Goal: Information Seeking & Learning: Learn about a topic

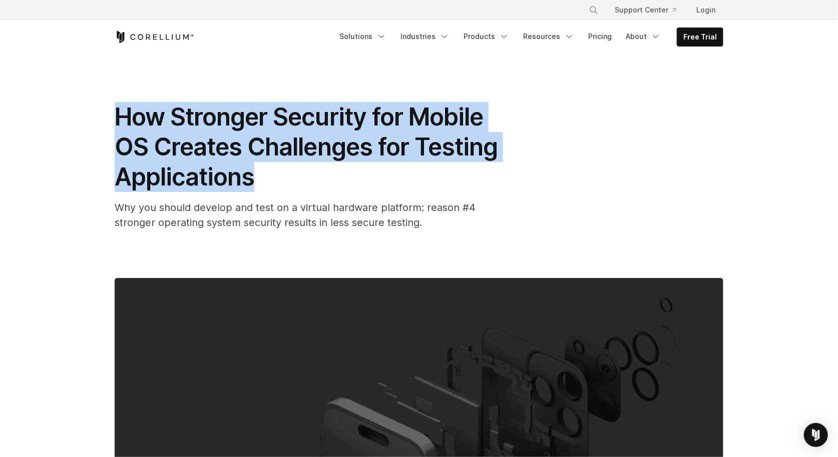
drag, startPoint x: 258, startPoint y: 181, endPoint x: 121, endPoint y: 120, distance: 150.5
click at [121, 120] on h1 "How Stronger Security for Mobile OS Creates Challenges for Testing Applications" at bounding box center [315, 147] width 400 height 90
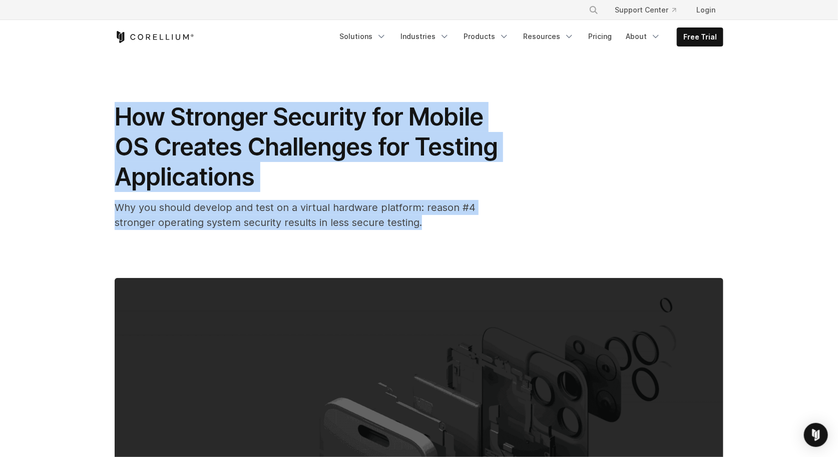
drag, startPoint x: 377, startPoint y: 227, endPoint x: 116, endPoint y: 122, distance: 282.2
click at [116, 122] on div "How Stronger Security for Mobile OS Creates Challenges for Testing Applications…" at bounding box center [315, 166] width 400 height 128
copy div "How Stronger Security for Mobile OS Creates Challenges for Testing Applications…"
click at [320, 135] on span "How Stronger Security for Mobile OS Creates Challenges for Testing Applications" at bounding box center [306, 147] width 383 height 90
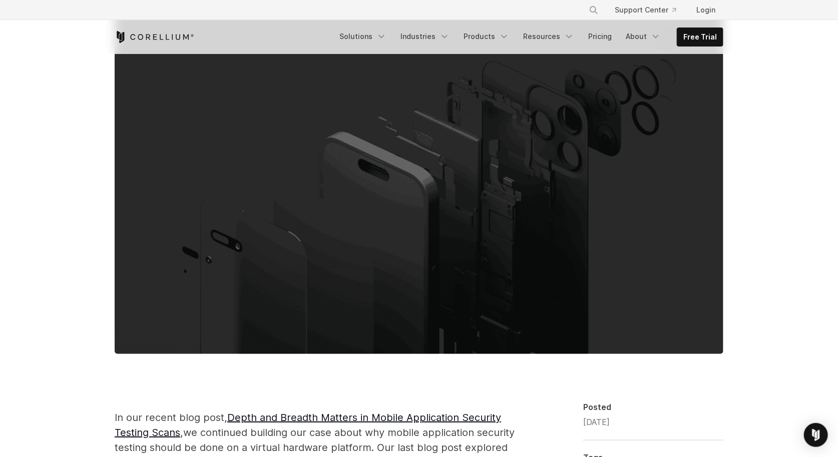
scroll to position [567, 0]
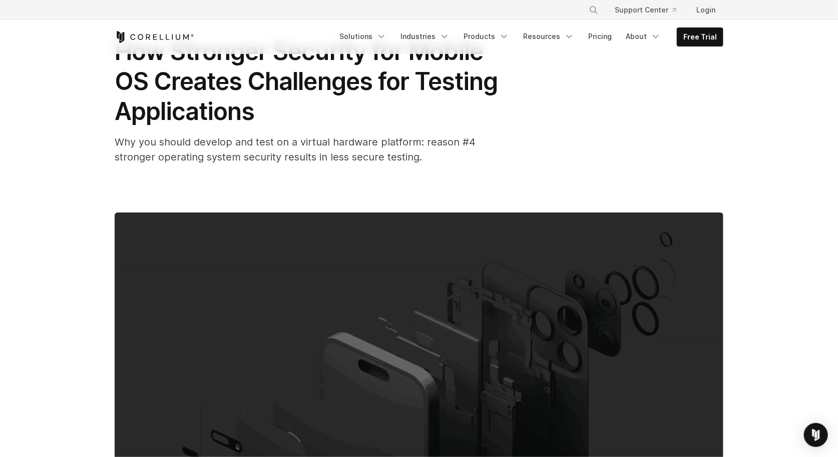
scroll to position [0, 0]
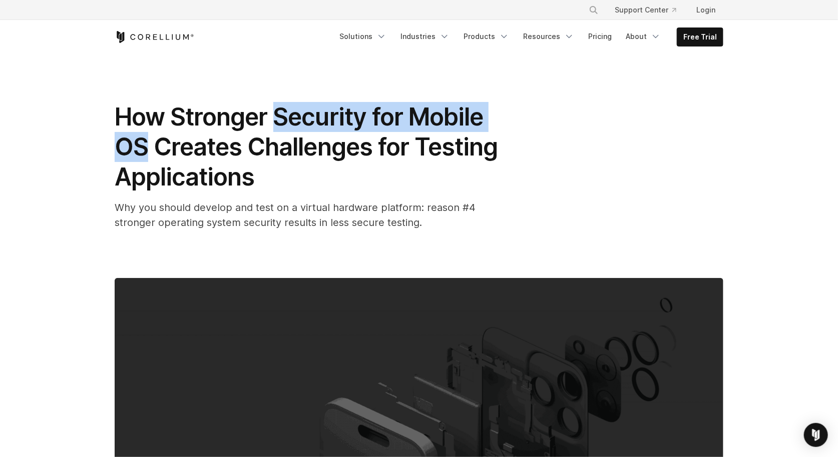
drag, startPoint x: 148, startPoint y: 145, endPoint x: 276, endPoint y: 112, distance: 131.9
click at [276, 112] on span "How Stronger Security for Mobile OS Creates Challenges for Testing Applications" at bounding box center [306, 147] width 383 height 90
copy span "Security for Mobile OS"
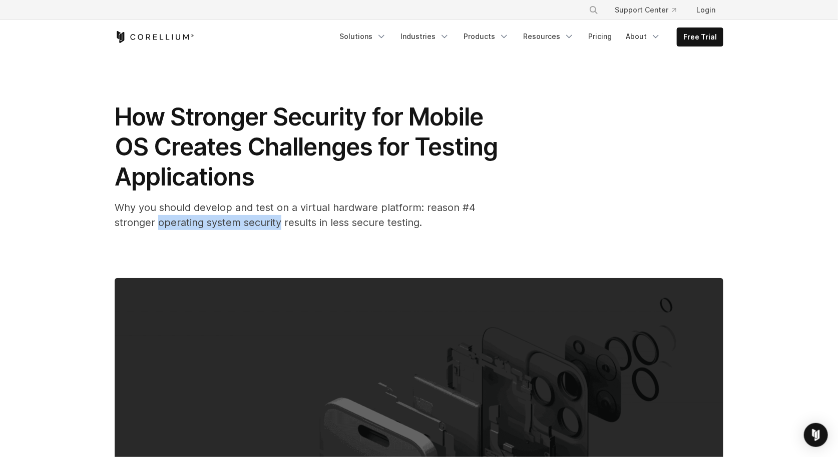
drag, startPoint x: 238, startPoint y: 222, endPoint x: 117, endPoint y: 226, distance: 121.6
click at [117, 226] on span "Why you should develop and test on a virtual hardware platform: reason #4 stron…" at bounding box center [295, 215] width 361 height 27
copy span "operating system security"
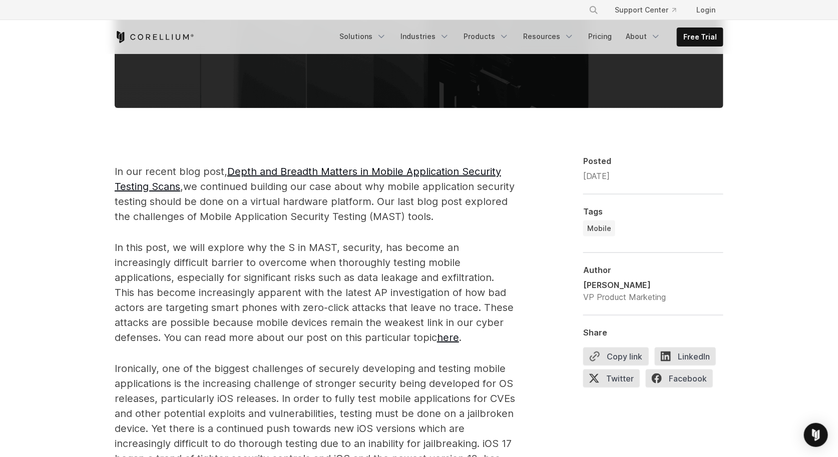
scroll to position [535, 0]
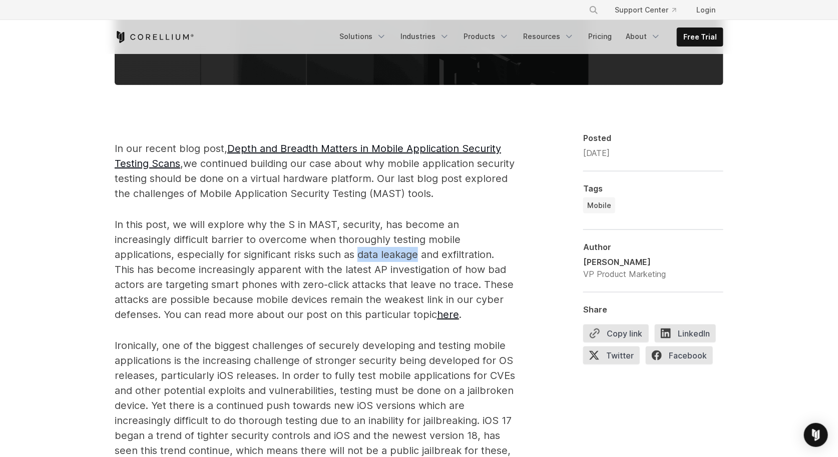
drag, startPoint x: 306, startPoint y: 252, endPoint x: 248, endPoint y: 253, distance: 58.5
click at [248, 253] on span "In this post, we will explore why the S in MAST, security, has become an increa…" at bounding box center [314, 270] width 399 height 102
copy span "data leakage"
click at [345, 257] on span "In this post, we will explore why the S in MAST, security, has become an increa…" at bounding box center [314, 270] width 399 height 102
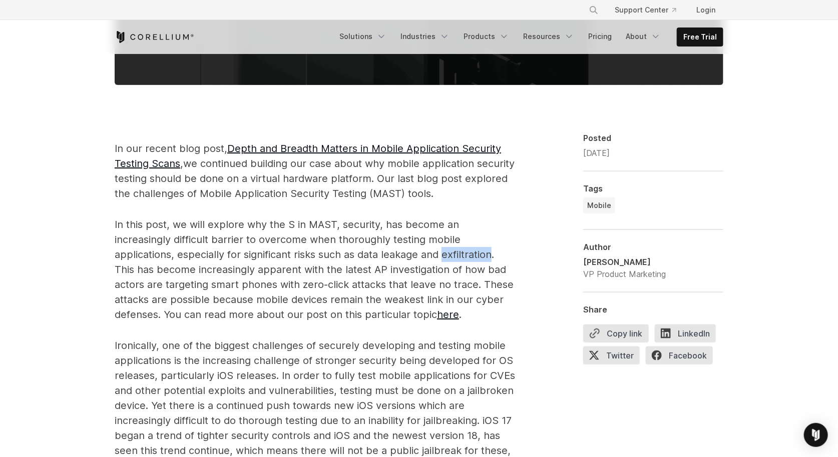
copy span "exfiltration"
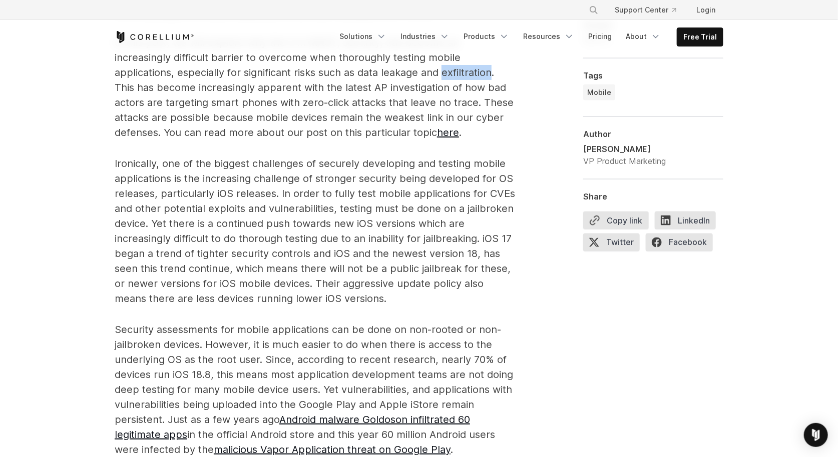
scroll to position [721, 0]
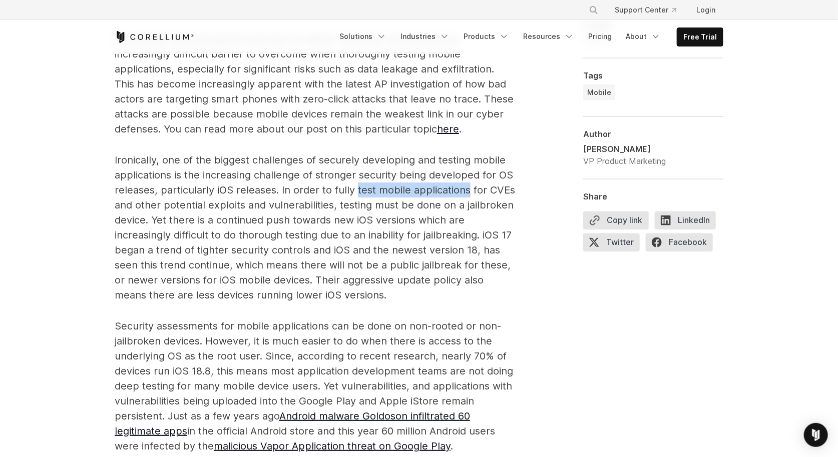
drag, startPoint x: 465, startPoint y: 190, endPoint x: 354, endPoint y: 195, distance: 111.2
click at [354, 195] on span "Ironically, one of the biggest challenges of securely developing and testing mo…" at bounding box center [315, 227] width 400 height 147
copy span "test mobile applications"
drag, startPoint x: 510, startPoint y: 189, endPoint x: 355, endPoint y: 192, distance: 155.1
click at [355, 192] on p "Ironically, one of the biggest challenges of securely developing and testing mo…" at bounding box center [315, 228] width 400 height 150
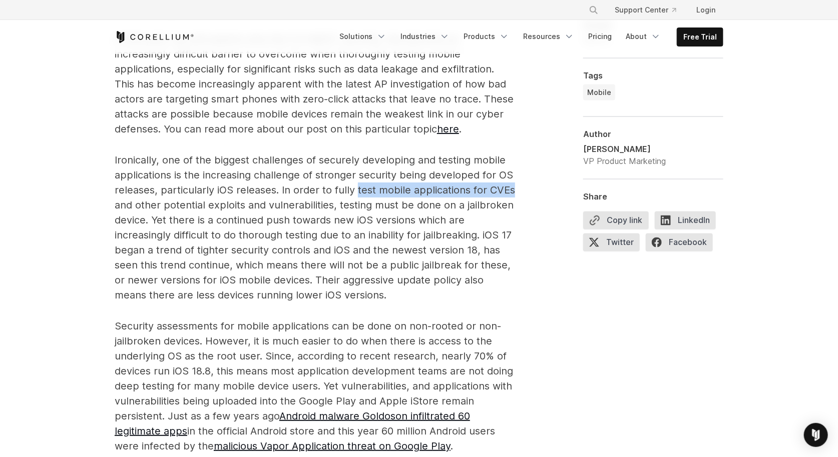
copy span "test mobile applications for CVEs"
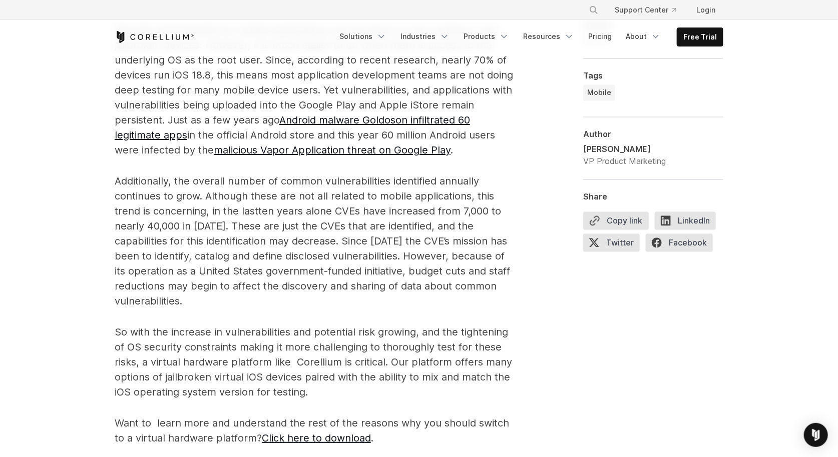
scroll to position [1228, 0]
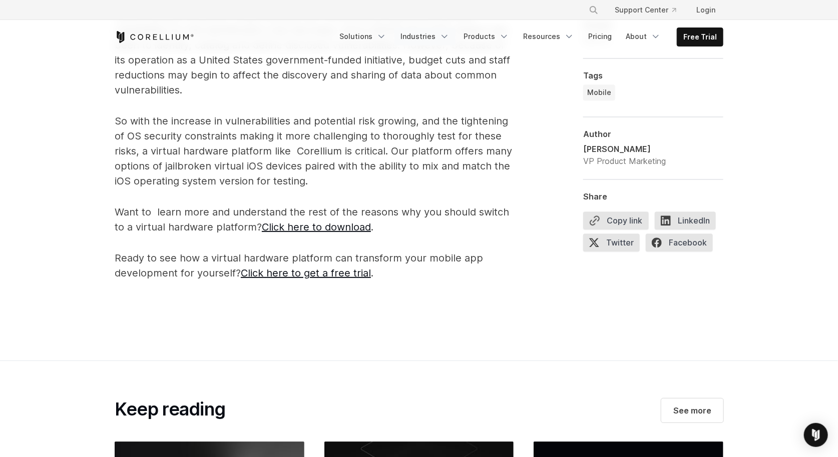
click at [420, 35] on link "Industries" at bounding box center [424, 37] width 61 height 18
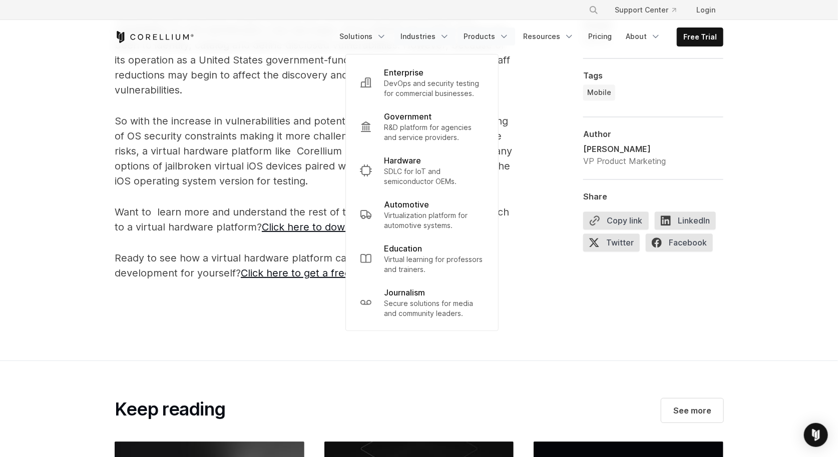
click at [485, 35] on link "Products" at bounding box center [486, 37] width 58 height 18
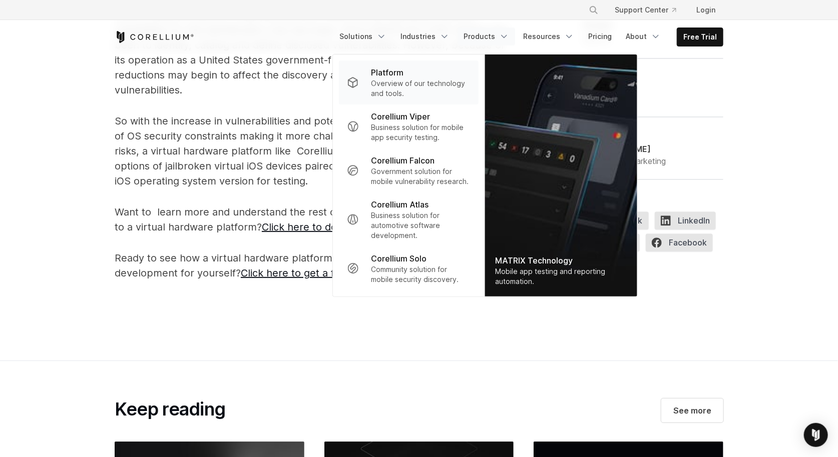
click at [409, 80] on p "Overview of our technology and tools." at bounding box center [421, 89] width 100 height 20
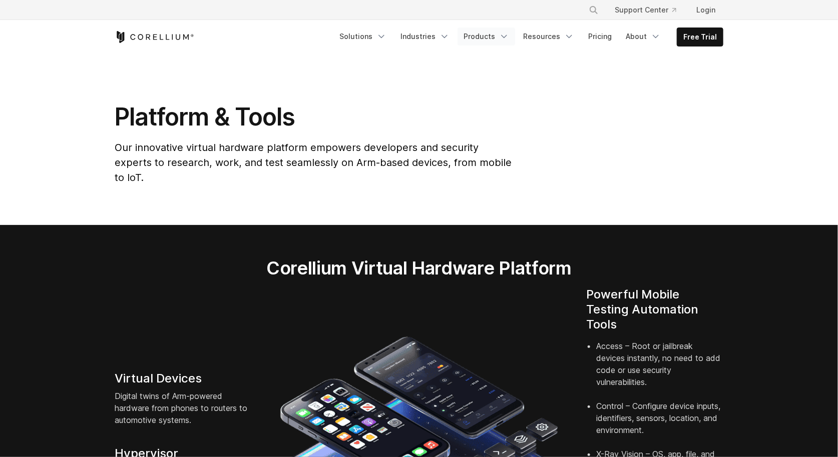
click at [481, 35] on link "Products" at bounding box center [486, 37] width 58 height 18
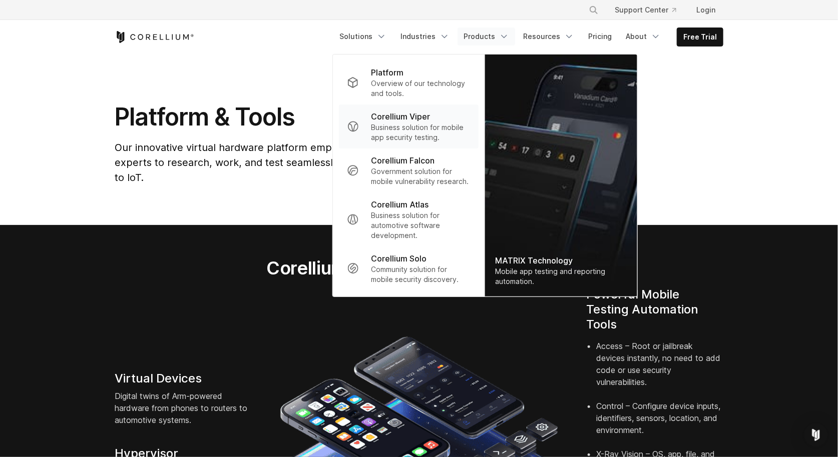
click at [415, 129] on p "Business solution for mobile app security testing." at bounding box center [421, 133] width 100 height 20
